Goal: Information Seeking & Learning: Learn about a topic

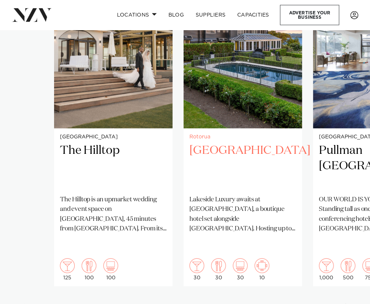
scroll to position [505, 0]
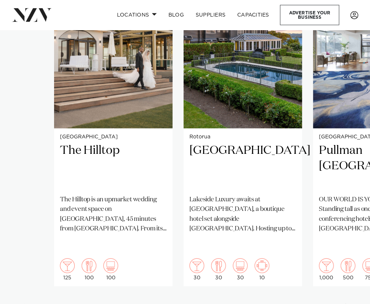
click at [344, 303] on div "Next slide" at bounding box center [347, 309] width 7 height 12
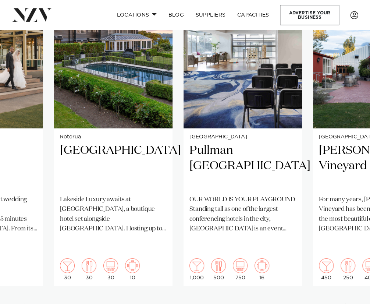
click at [344, 303] on div "Next slide" at bounding box center [347, 309] width 7 height 12
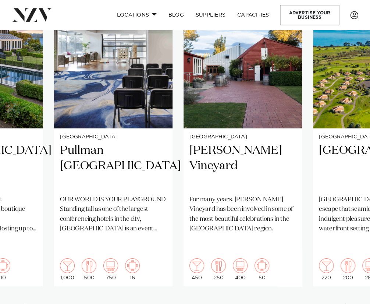
click at [344, 303] on div "Next slide" at bounding box center [347, 309] width 7 height 12
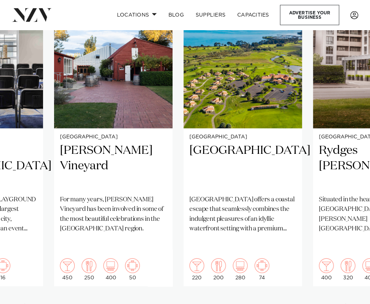
click at [344, 303] on div "Next slide" at bounding box center [347, 309] width 7 height 12
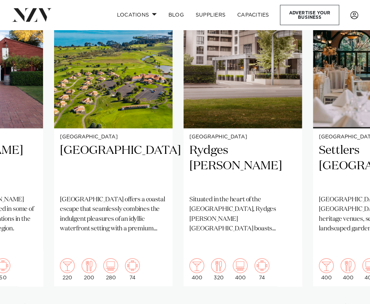
click at [344, 303] on div "Next slide" at bounding box center [347, 309] width 7 height 12
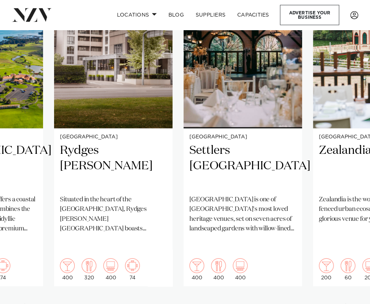
click at [344, 303] on div "Next slide" at bounding box center [347, 309] width 7 height 12
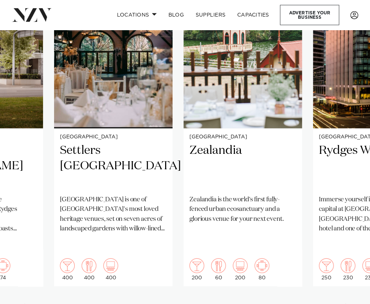
click at [344, 303] on div "Next slide" at bounding box center [347, 309] width 7 height 12
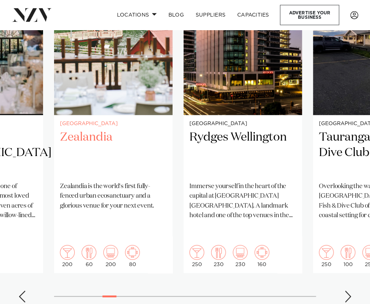
scroll to position [535, 0]
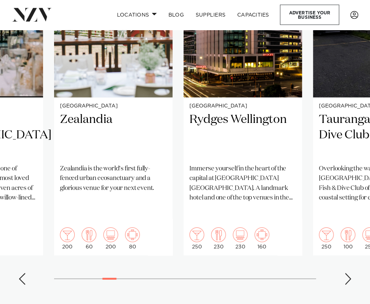
click at [345, 273] on div "Next slide" at bounding box center [347, 279] width 7 height 12
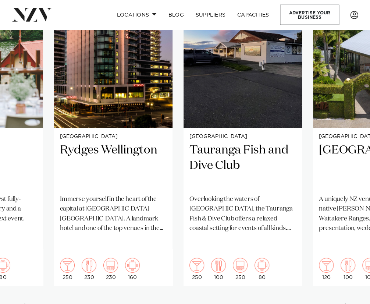
scroll to position [502, 0]
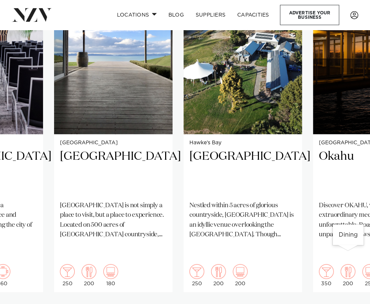
scroll to position [512, 0]
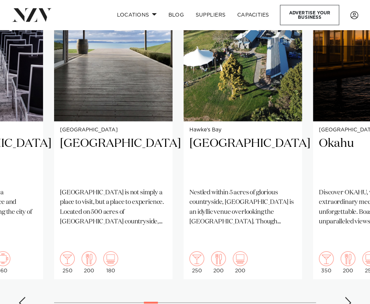
click at [347, 296] on div "Next slide" at bounding box center [347, 302] width 7 height 12
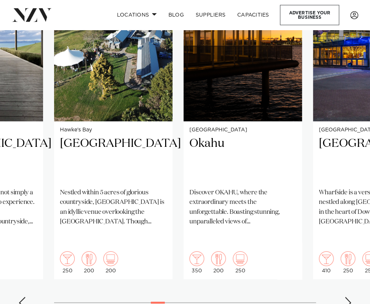
click at [347, 296] on div "Next slide" at bounding box center [347, 302] width 7 height 12
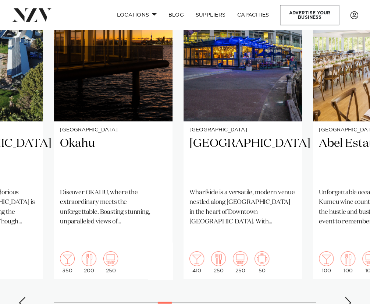
click at [347, 296] on div "Next slide" at bounding box center [347, 302] width 7 height 12
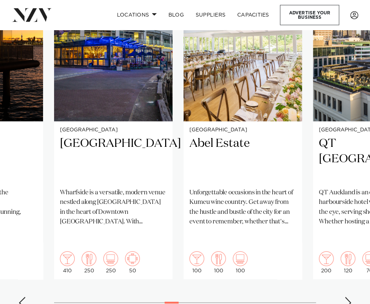
click at [347, 296] on div "Next slide" at bounding box center [347, 302] width 7 height 12
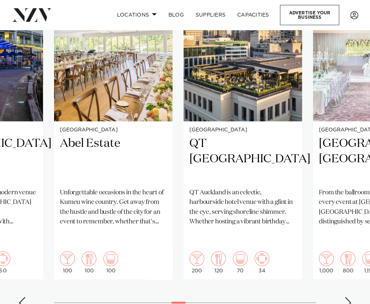
click at [347, 296] on div "Next slide" at bounding box center [347, 302] width 7 height 12
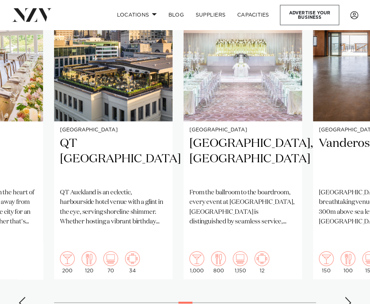
click at [347, 296] on div "Next slide" at bounding box center [347, 302] width 7 height 12
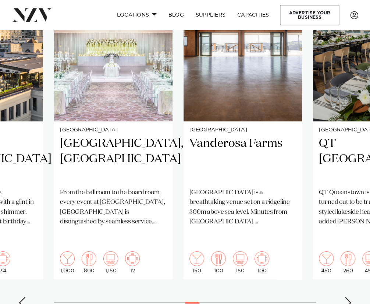
click at [347, 296] on div "Next slide" at bounding box center [347, 302] width 7 height 12
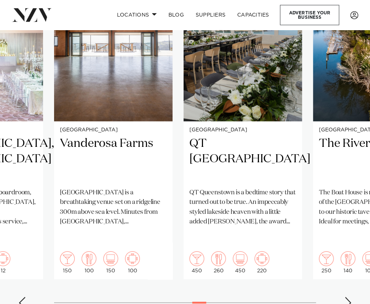
click at [347, 296] on div "Next slide" at bounding box center [347, 302] width 7 height 12
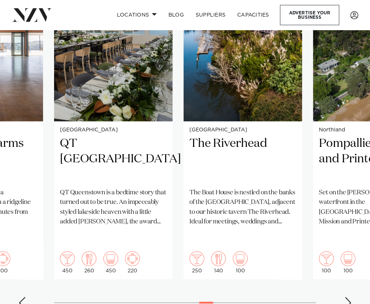
click at [347, 296] on div "Next slide" at bounding box center [347, 302] width 7 height 12
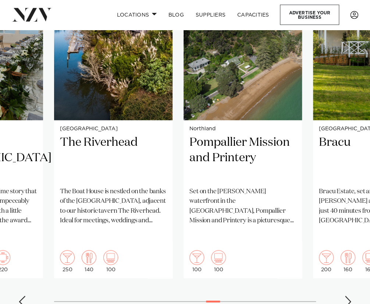
scroll to position [513, 0]
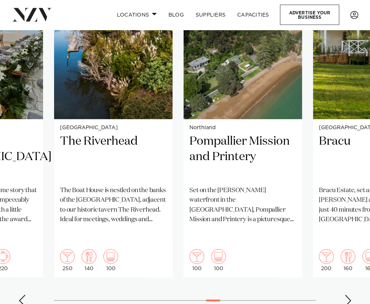
click at [349, 295] on div "Next slide" at bounding box center [347, 301] width 7 height 12
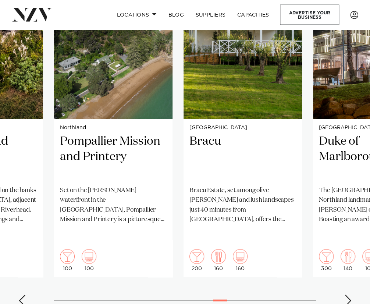
click at [349, 295] on div "Next slide" at bounding box center [347, 301] width 7 height 12
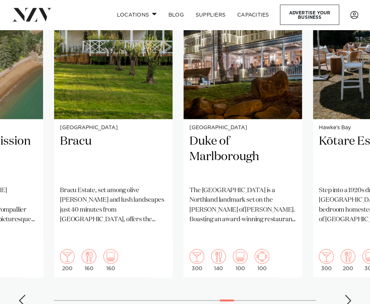
click at [349, 295] on div "Next slide" at bounding box center [347, 301] width 7 height 12
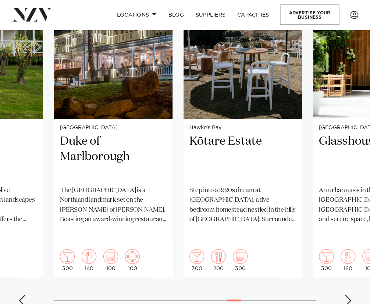
click at [349, 295] on div "Next slide" at bounding box center [347, 301] width 7 height 12
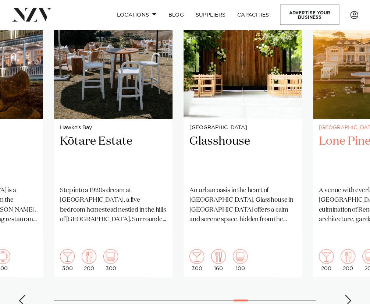
scroll to position [520, 0]
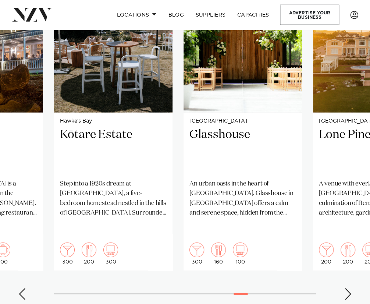
click at [346, 288] on div "Next slide" at bounding box center [347, 294] width 7 height 12
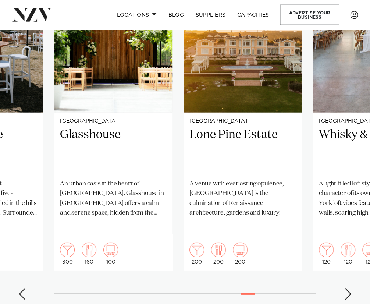
click at [346, 288] on div "Next slide" at bounding box center [347, 294] width 7 height 12
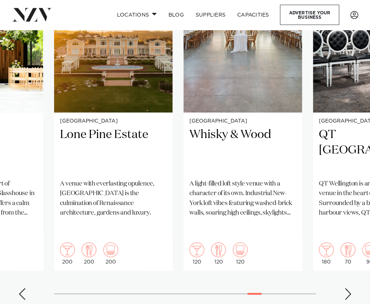
click at [346, 288] on div "Next slide" at bounding box center [347, 294] width 7 height 12
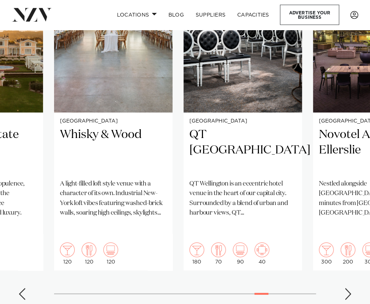
click at [346, 288] on div "Next slide" at bounding box center [347, 294] width 7 height 12
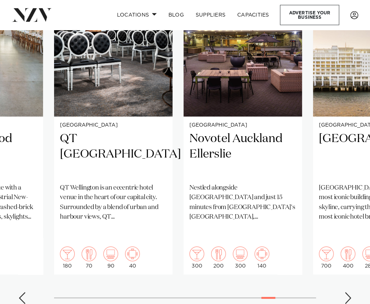
scroll to position [510, 0]
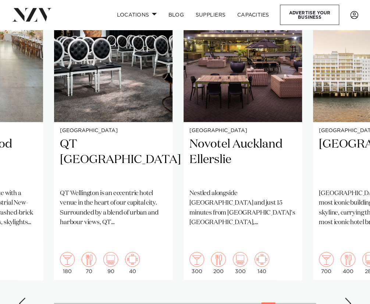
click at [348, 298] on div "Next slide" at bounding box center [347, 304] width 7 height 12
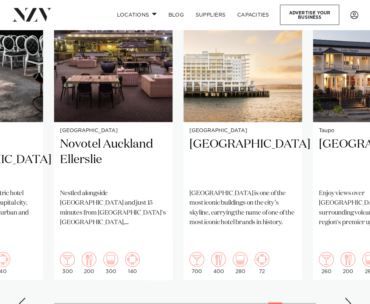
click at [348, 298] on div "Next slide" at bounding box center [347, 304] width 7 height 12
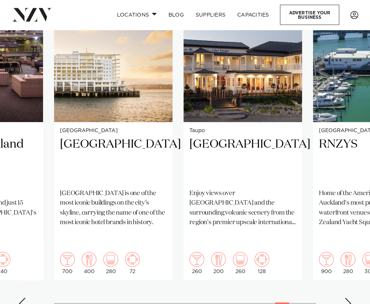
click at [348, 298] on div "Next slide" at bounding box center [347, 304] width 7 height 12
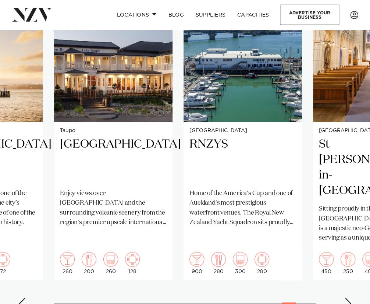
click at [348, 298] on div "Next slide" at bounding box center [347, 304] width 7 height 12
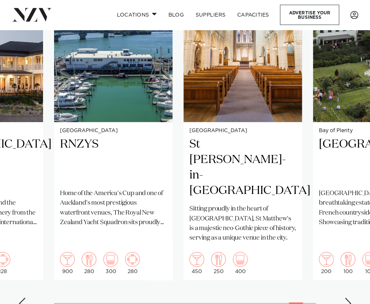
click at [348, 298] on div "Next slide" at bounding box center [347, 304] width 7 height 12
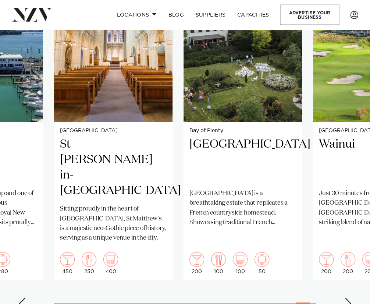
click at [348, 298] on div "Next slide" at bounding box center [347, 304] width 7 height 12
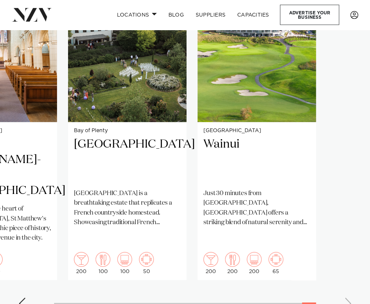
click at [348, 288] on swiper-container "[GEOGRAPHIC_DATA] [GEOGRAPHIC_DATA] The [GEOGRAPHIC_DATA] is an upmarket weddin…" at bounding box center [185, 139] width 370 height 352
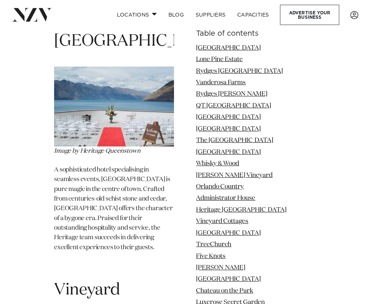
scroll to position [4465, 0]
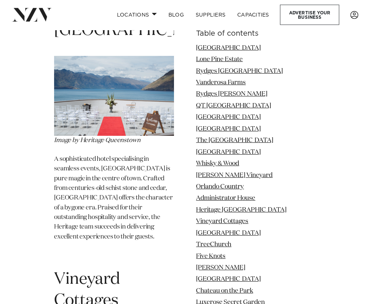
drag, startPoint x: 71, startPoint y: 215, endPoint x: 152, endPoint y: 217, distance: 80.9
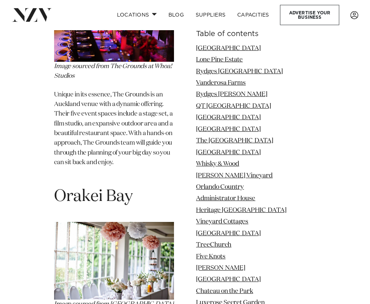
scroll to position [8144, 0]
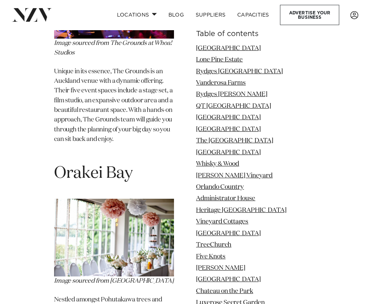
drag, startPoint x: 134, startPoint y: 176, endPoint x: 179, endPoint y: 178, distance: 44.9
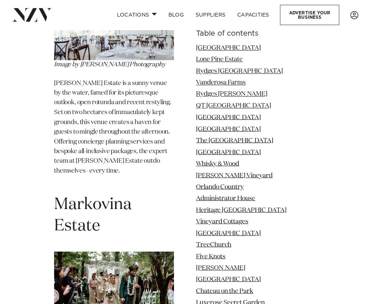
scroll to position [9605, 0]
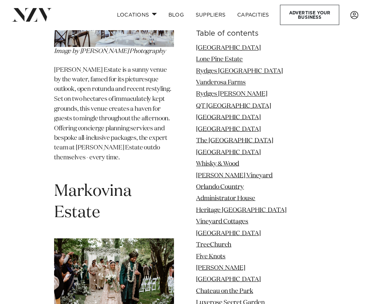
drag, startPoint x: 49, startPoint y: 160, endPoint x: 102, endPoint y: 161, distance: 53.0
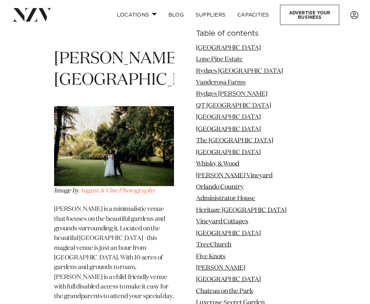
scroll to position [28988, 0]
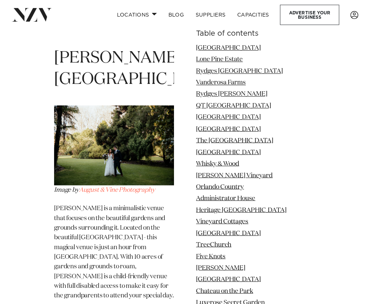
drag, startPoint x: 136, startPoint y: 189, endPoint x: 177, endPoint y: 192, distance: 41.3
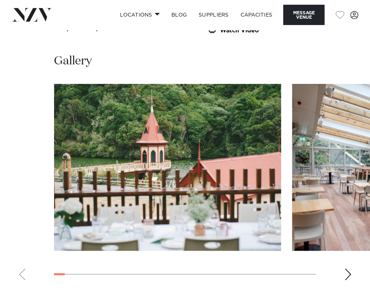
scroll to position [1218, 0]
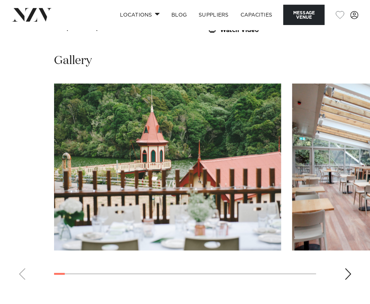
click at [348, 268] on div "Next slide" at bounding box center [347, 274] width 7 height 12
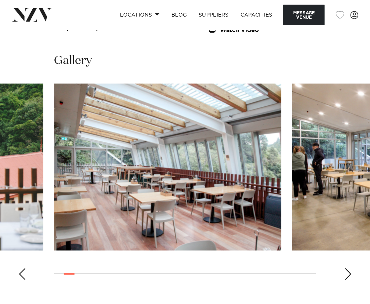
click at [348, 268] on div "Next slide" at bounding box center [347, 274] width 7 height 12
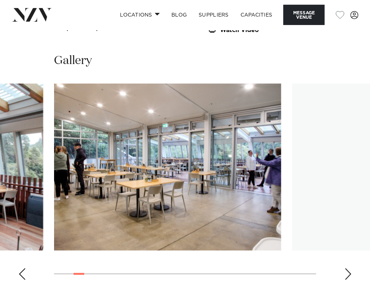
click at [348, 268] on div "Next slide" at bounding box center [347, 274] width 7 height 12
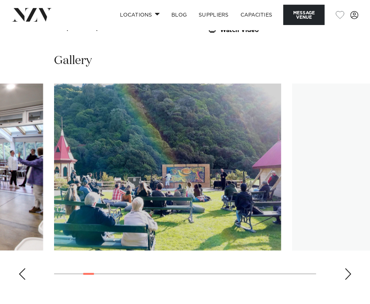
click at [348, 268] on div "Next slide" at bounding box center [347, 274] width 7 height 12
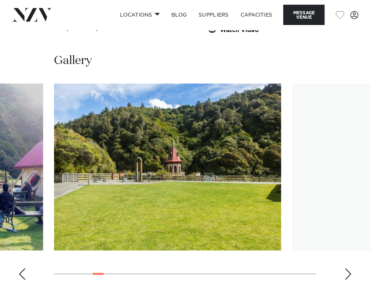
click at [348, 268] on div "Next slide" at bounding box center [347, 274] width 7 height 12
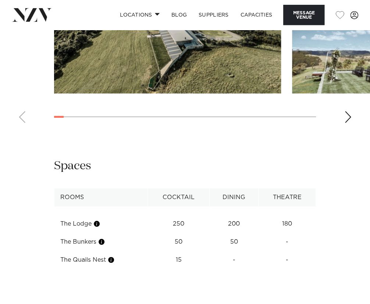
scroll to position [836, 0]
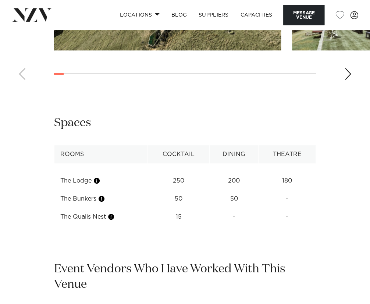
click at [349, 80] on div "Next slide" at bounding box center [347, 74] width 7 height 12
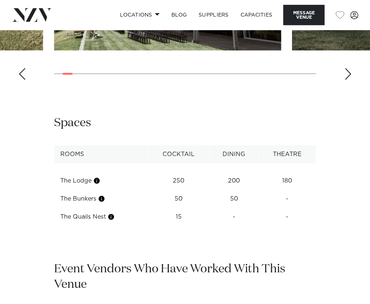
click at [349, 80] on div "Next slide" at bounding box center [347, 74] width 7 height 12
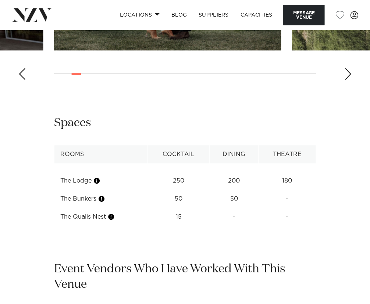
click at [349, 80] on div "Next slide" at bounding box center [347, 74] width 7 height 12
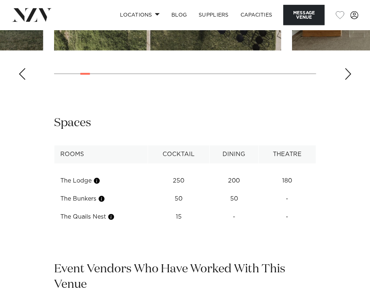
click at [349, 80] on div "Next slide" at bounding box center [347, 74] width 7 height 12
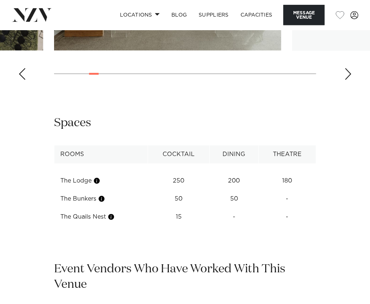
click at [349, 80] on div "Next slide" at bounding box center [347, 74] width 7 height 12
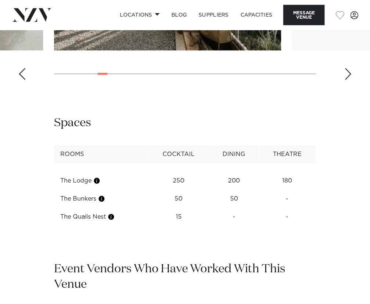
click at [349, 80] on div "Next slide" at bounding box center [347, 74] width 7 height 12
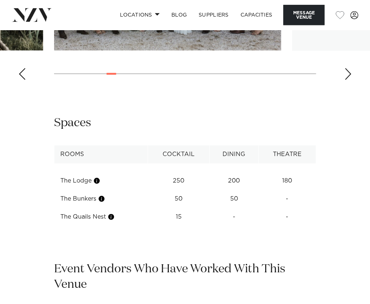
click at [349, 80] on div "Next slide" at bounding box center [347, 74] width 7 height 12
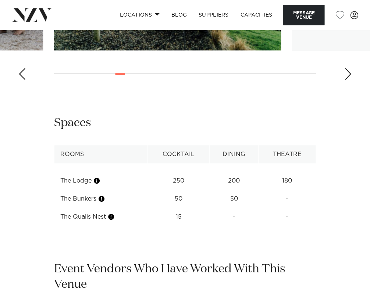
click at [349, 80] on div "Next slide" at bounding box center [347, 74] width 7 height 12
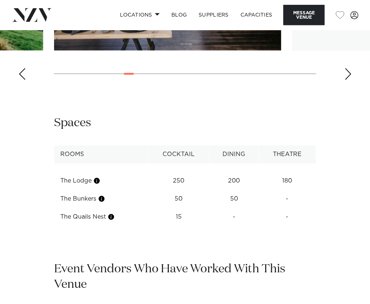
click at [349, 80] on div "Next slide" at bounding box center [347, 74] width 7 height 12
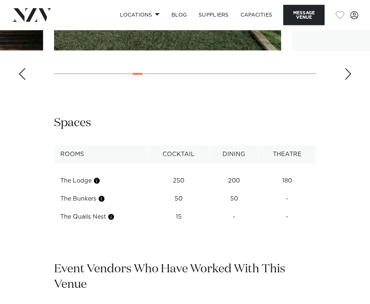
click at [349, 80] on div "Next slide" at bounding box center [347, 74] width 7 height 12
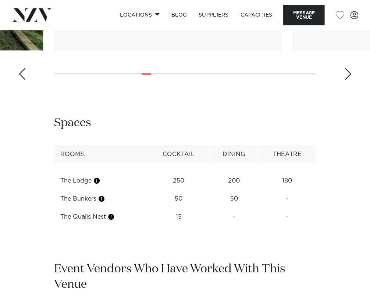
click at [349, 80] on div "Next slide" at bounding box center [347, 74] width 7 height 12
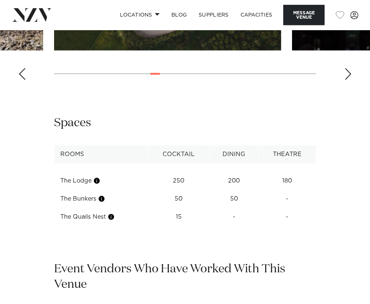
click at [349, 80] on div "Next slide" at bounding box center [347, 74] width 7 height 12
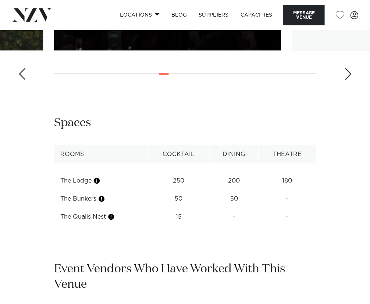
click at [349, 80] on div "Next slide" at bounding box center [347, 74] width 7 height 12
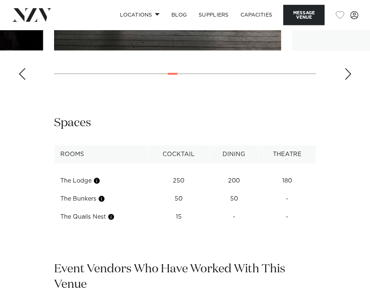
click at [349, 80] on div "Next slide" at bounding box center [347, 74] width 7 height 12
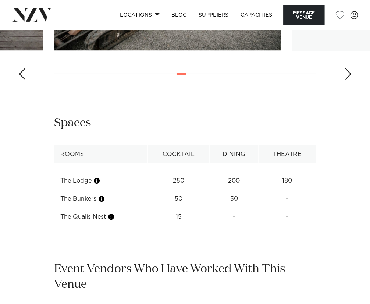
click at [349, 80] on div "Next slide" at bounding box center [347, 74] width 7 height 12
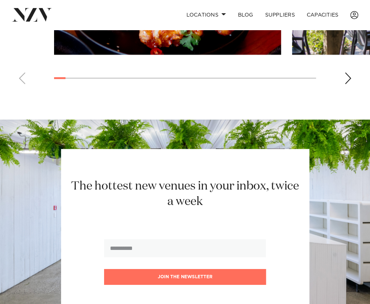
scroll to position [485, 0]
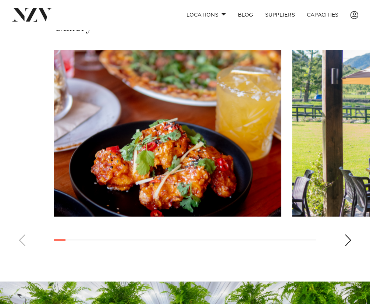
click at [345, 246] on div "Next slide" at bounding box center [347, 240] width 7 height 12
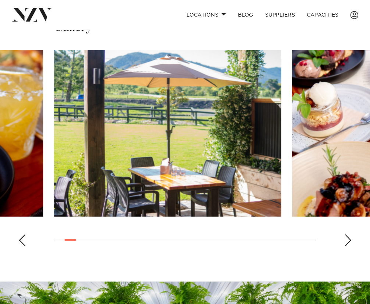
click at [345, 246] on div "Next slide" at bounding box center [347, 240] width 7 height 12
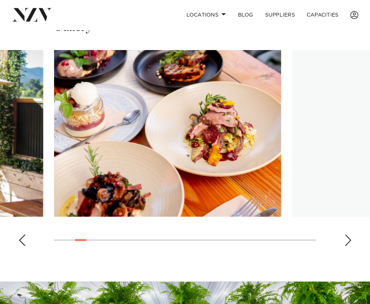
click at [345, 246] on div "Next slide" at bounding box center [347, 240] width 7 height 12
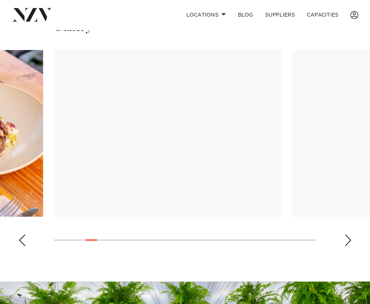
click at [345, 246] on div "Next slide" at bounding box center [347, 240] width 7 height 12
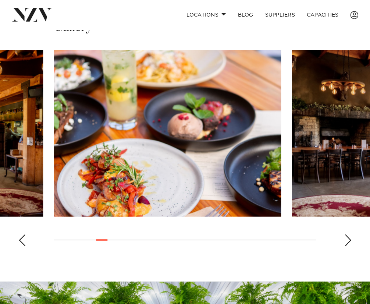
click at [345, 246] on div "Next slide" at bounding box center [347, 240] width 7 height 12
